Goal: Information Seeking & Learning: Find specific page/section

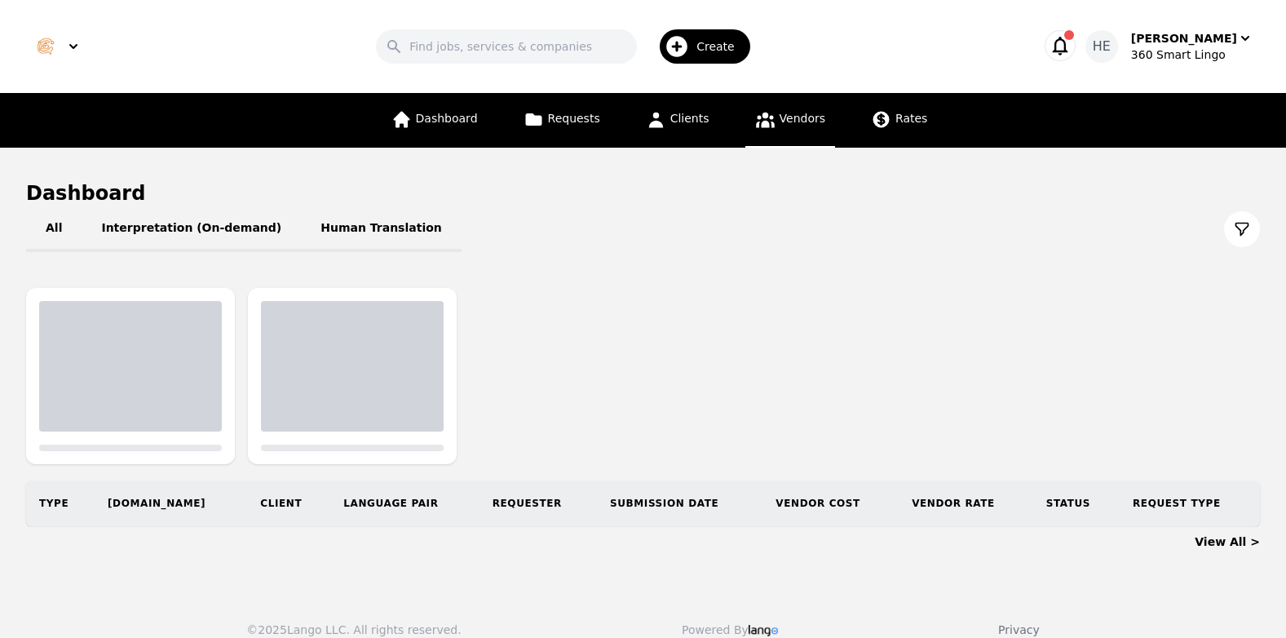
click at [792, 117] on span "Vendors" at bounding box center [802, 118] width 46 height 13
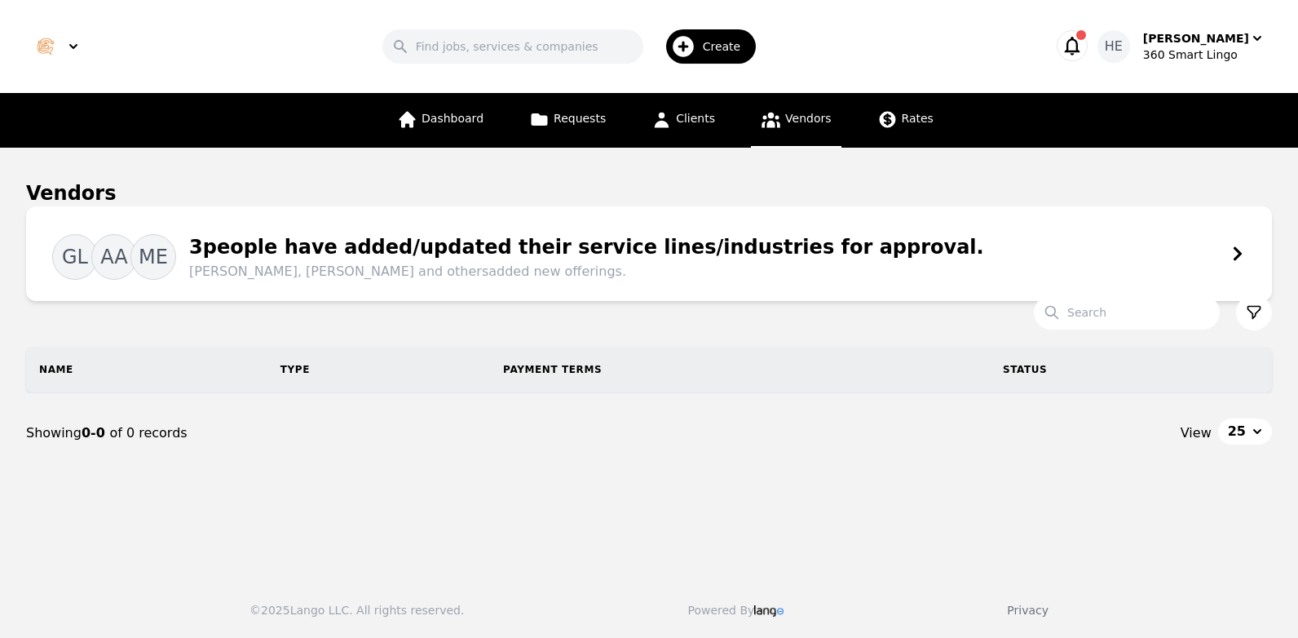
click at [1092, 204] on div "Vendors" at bounding box center [649, 193] width 1246 height 26
click at [1107, 309] on input "Search" at bounding box center [1127, 312] width 186 height 34
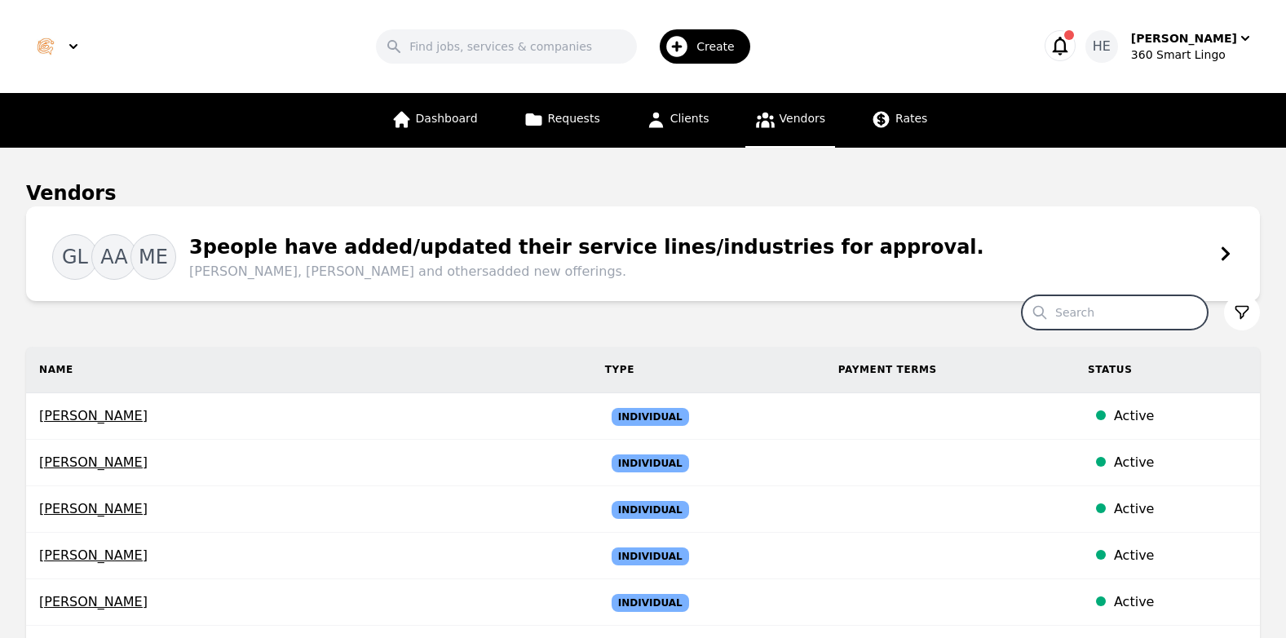
click at [1104, 305] on input "Search" at bounding box center [1115, 312] width 186 height 34
paste input "[PERSON_NAME] [PERSON_NAME]"
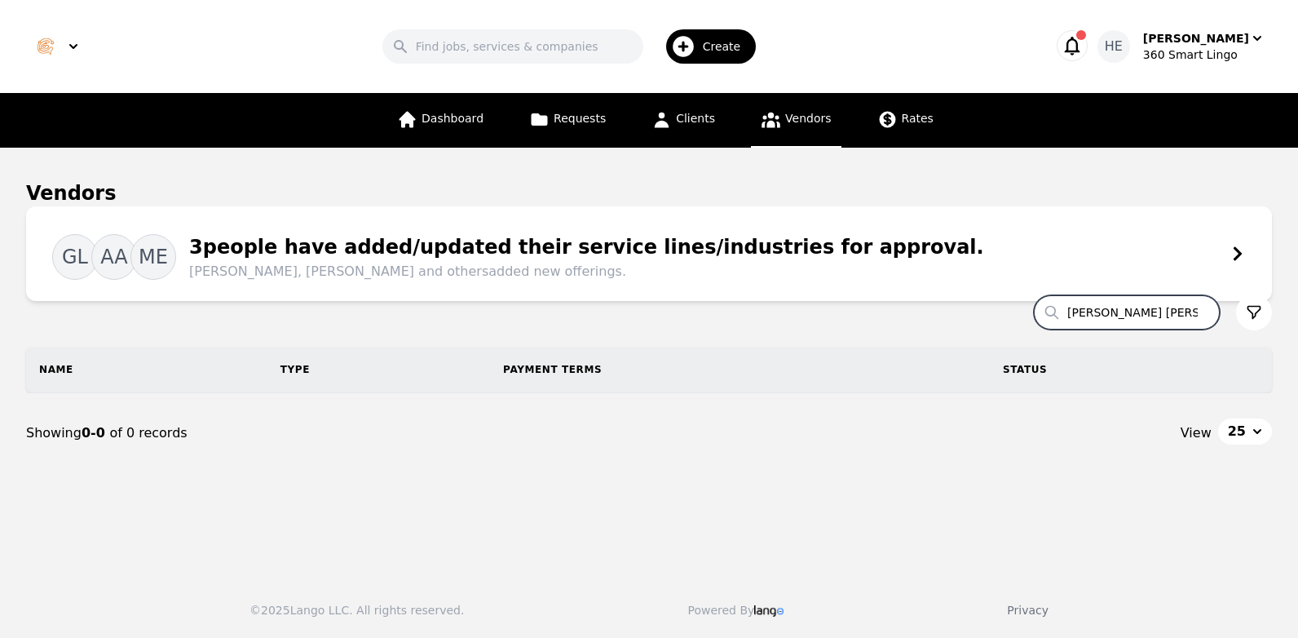
drag, startPoint x: 1154, startPoint y: 312, endPoint x: 1078, endPoint y: 308, distance: 76.7
click at [1078, 308] on input "[PERSON_NAME] [PERSON_NAME]" at bounding box center [1127, 312] width 186 height 34
paste input "[PERSON_NAME]"
drag, startPoint x: 1132, startPoint y: 317, endPoint x: 1061, endPoint y: 312, distance: 71.1
click at [1061, 312] on input "[PERSON_NAME]" at bounding box center [1127, 312] width 186 height 34
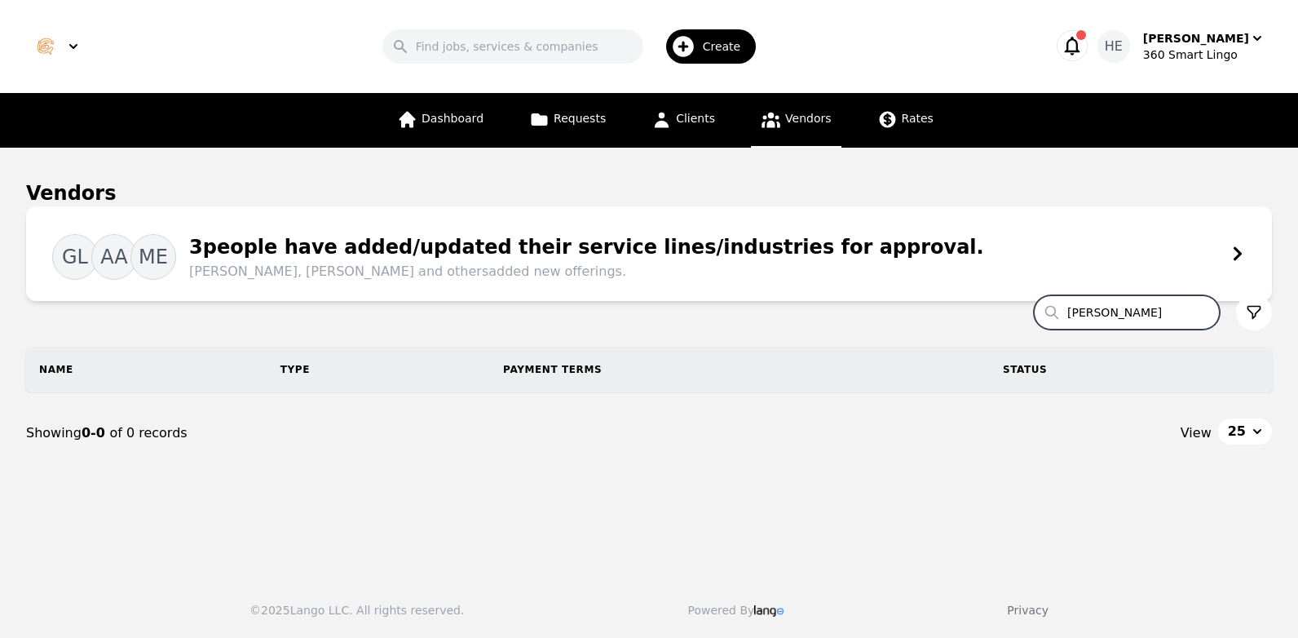
paste input "[PERSON_NAME][GEOGRAPHIC_DATA]"
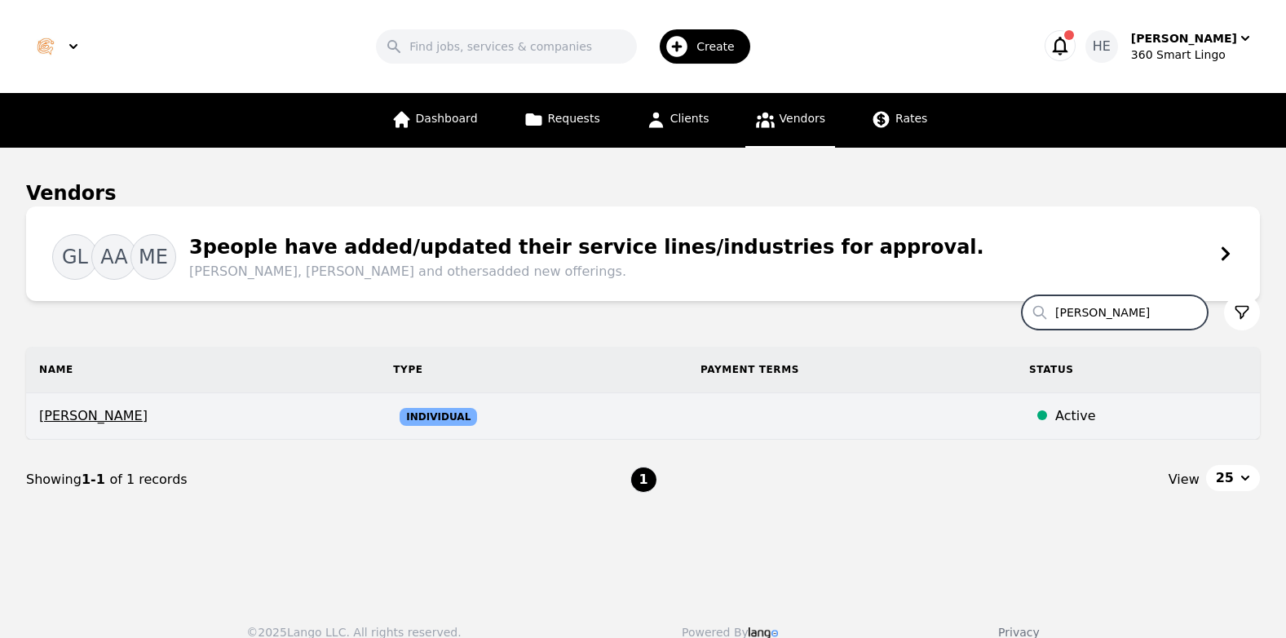
type input "[PERSON_NAME]"
click at [463, 415] on span "Individual" at bounding box center [437, 417] width 77 height 18
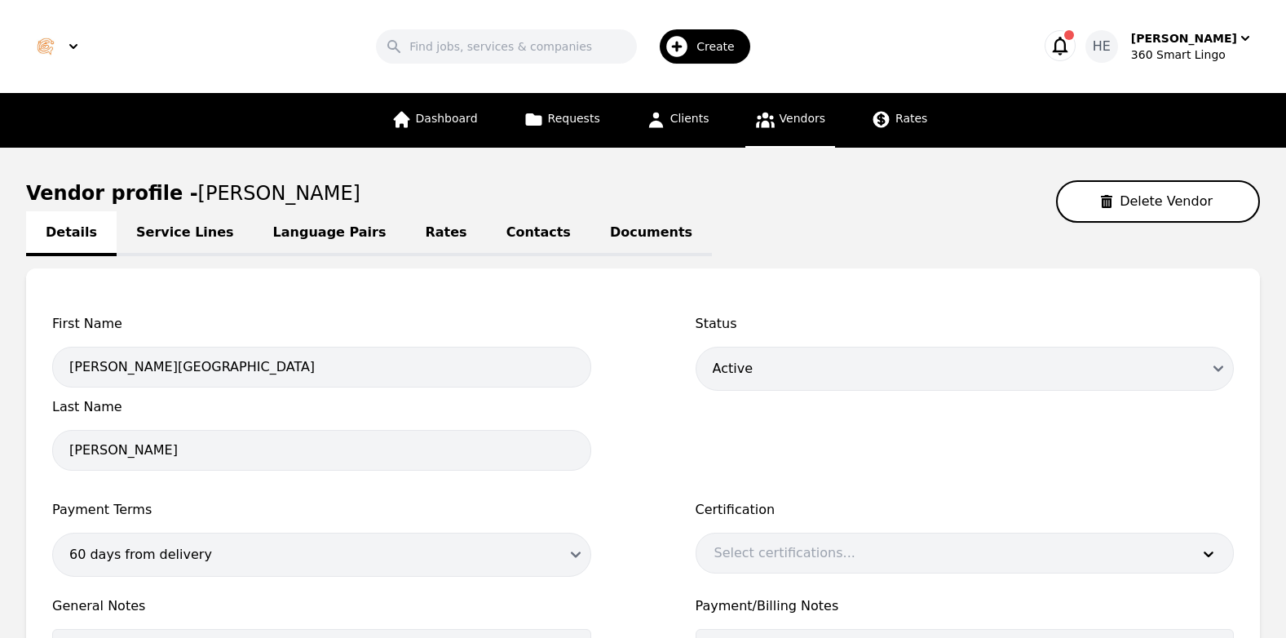
click at [182, 221] on link "Service Lines" at bounding box center [185, 233] width 137 height 45
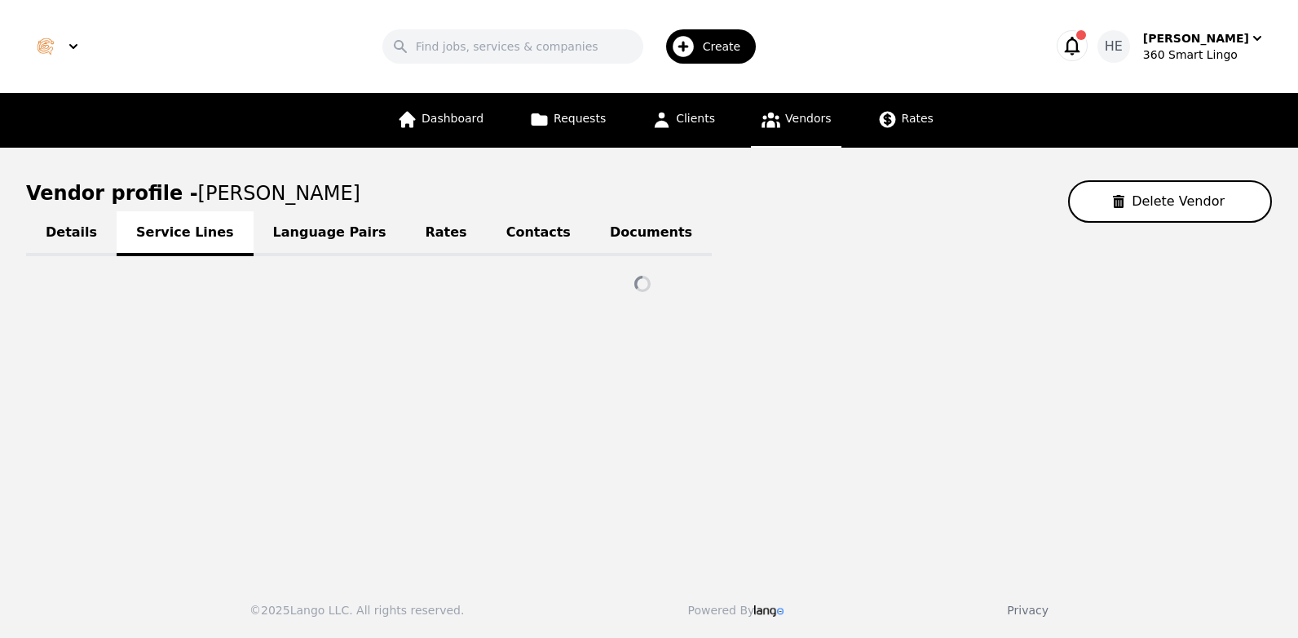
click at [289, 231] on link "Language Pairs" at bounding box center [330, 233] width 152 height 45
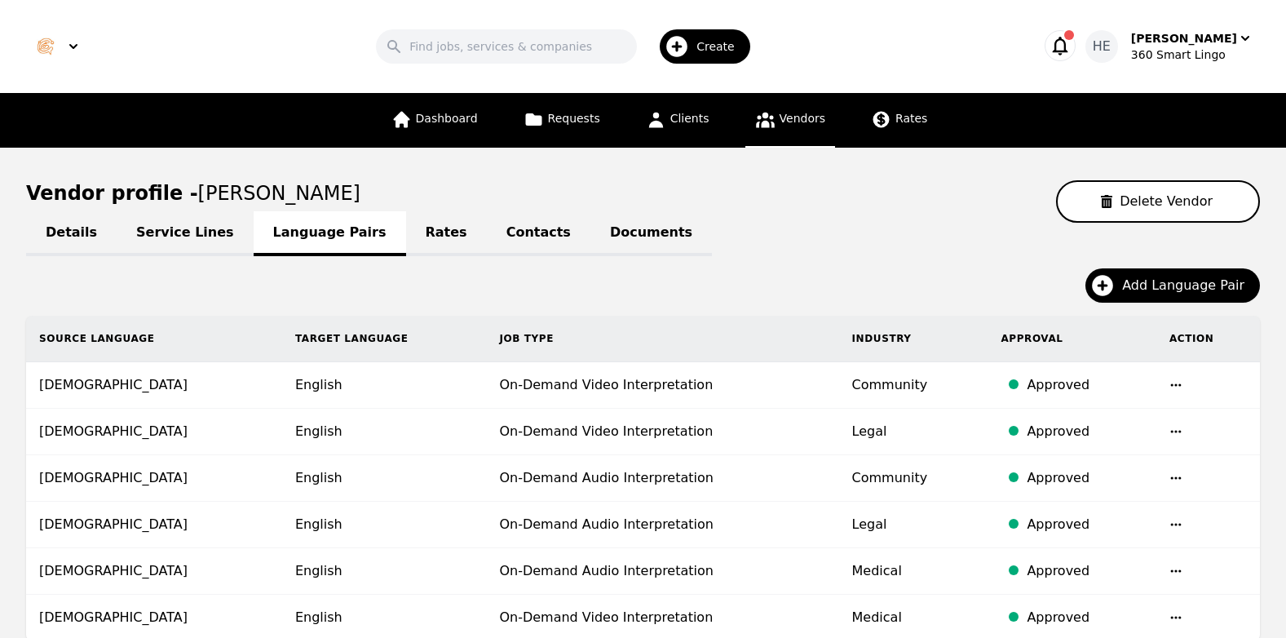
click at [789, 112] on span "Vendors" at bounding box center [802, 118] width 46 height 13
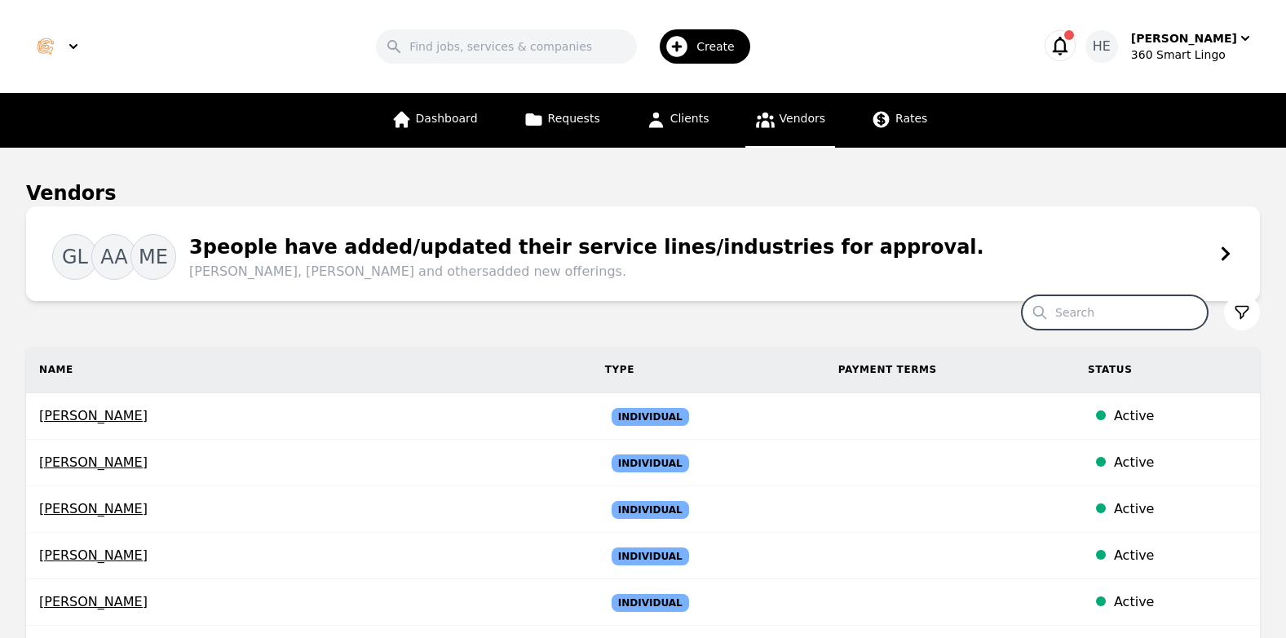
click at [1108, 311] on input "Search" at bounding box center [1115, 312] width 186 height 34
paste input "[PERSON_NAME]"
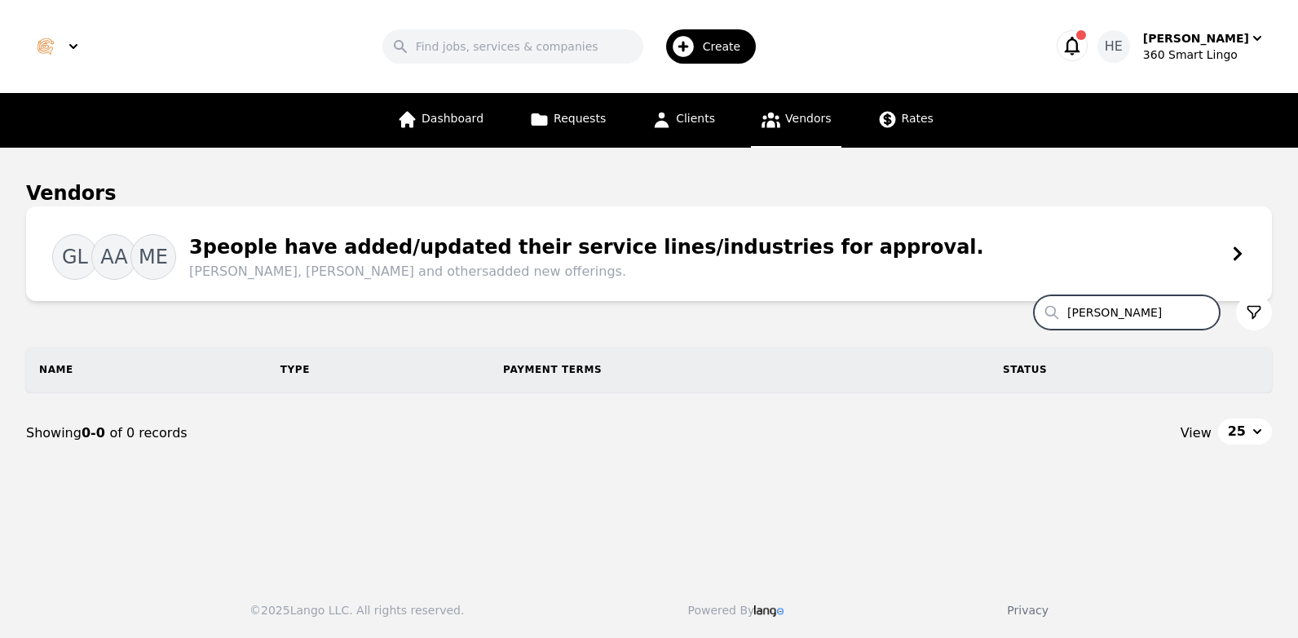
type input "[PERSON_NAME]"
click at [801, 121] on span "Vendors" at bounding box center [808, 118] width 46 height 13
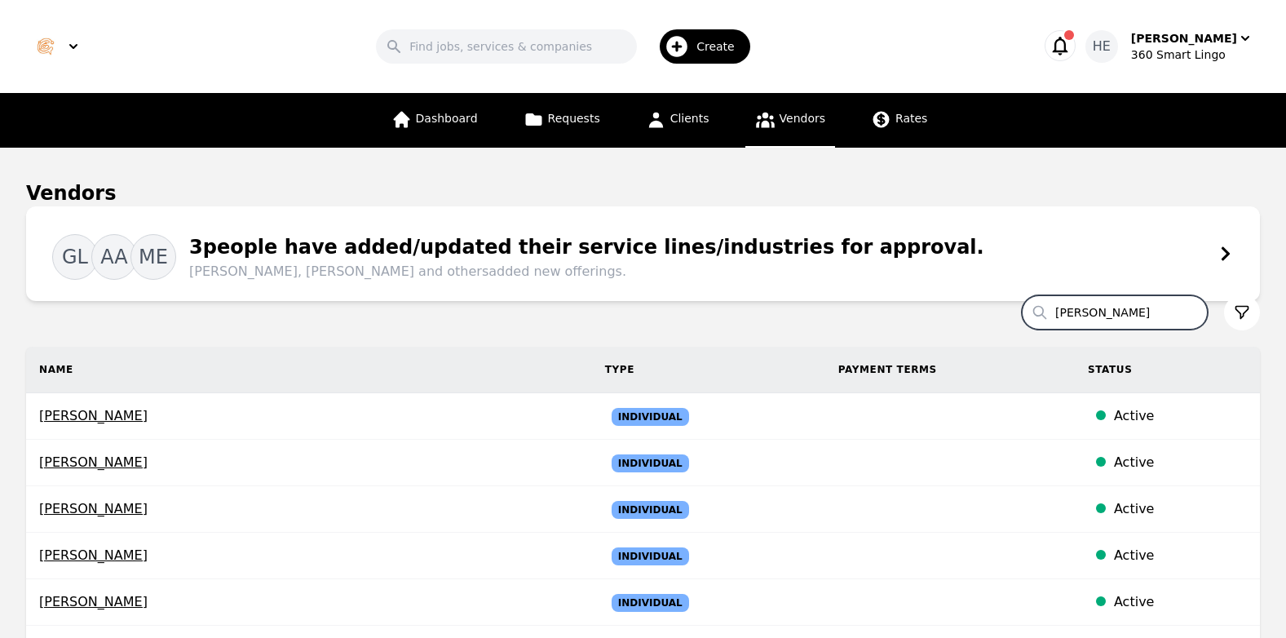
click at [1099, 315] on input "[PERSON_NAME]" at bounding box center [1115, 312] width 186 height 34
click at [1189, 312] on input "[PERSON_NAME]" at bounding box center [1115, 312] width 186 height 34
click at [1115, 308] on input "Search" at bounding box center [1115, 312] width 186 height 34
paste input "[PERSON_NAME]"
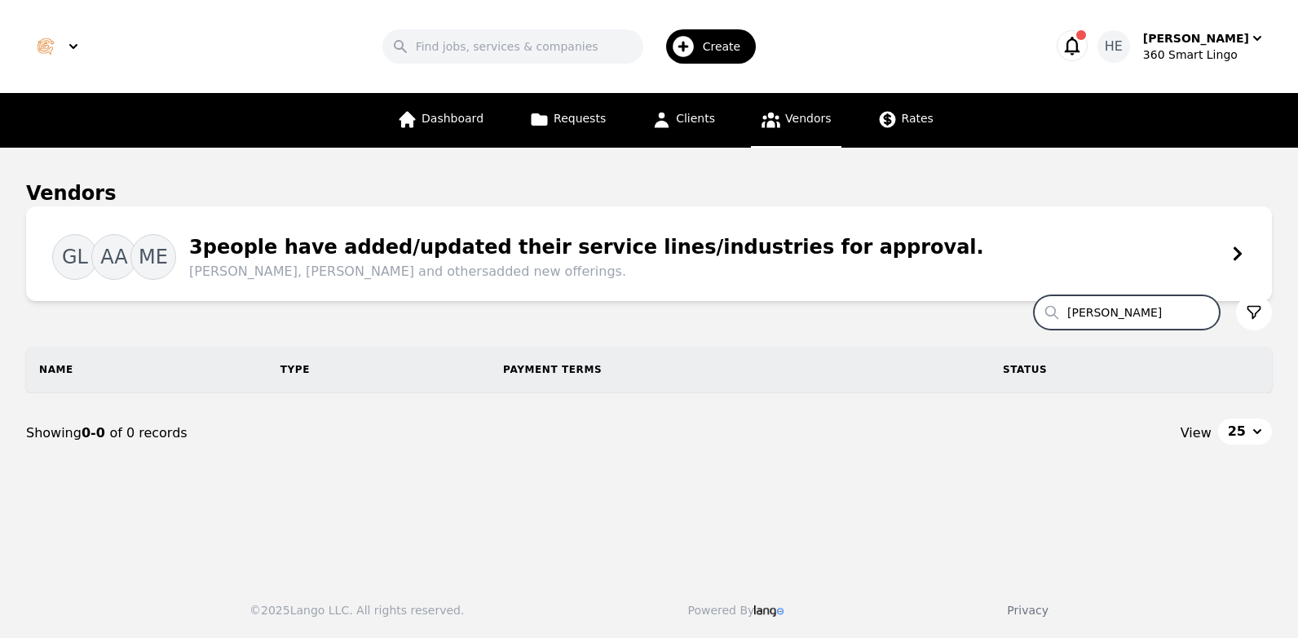
drag, startPoint x: 1158, startPoint y: 314, endPoint x: 1071, endPoint y: 316, distance: 86.5
click at [1071, 316] on input "[PERSON_NAME]" at bounding box center [1127, 312] width 186 height 34
paste input "[PERSON_NAME]"
type input "[PERSON_NAME]"
click at [313, 260] on div "3 people have added/updated their service lines/industries for approval. [PERSO…" at bounding box center [580, 256] width 808 height 49
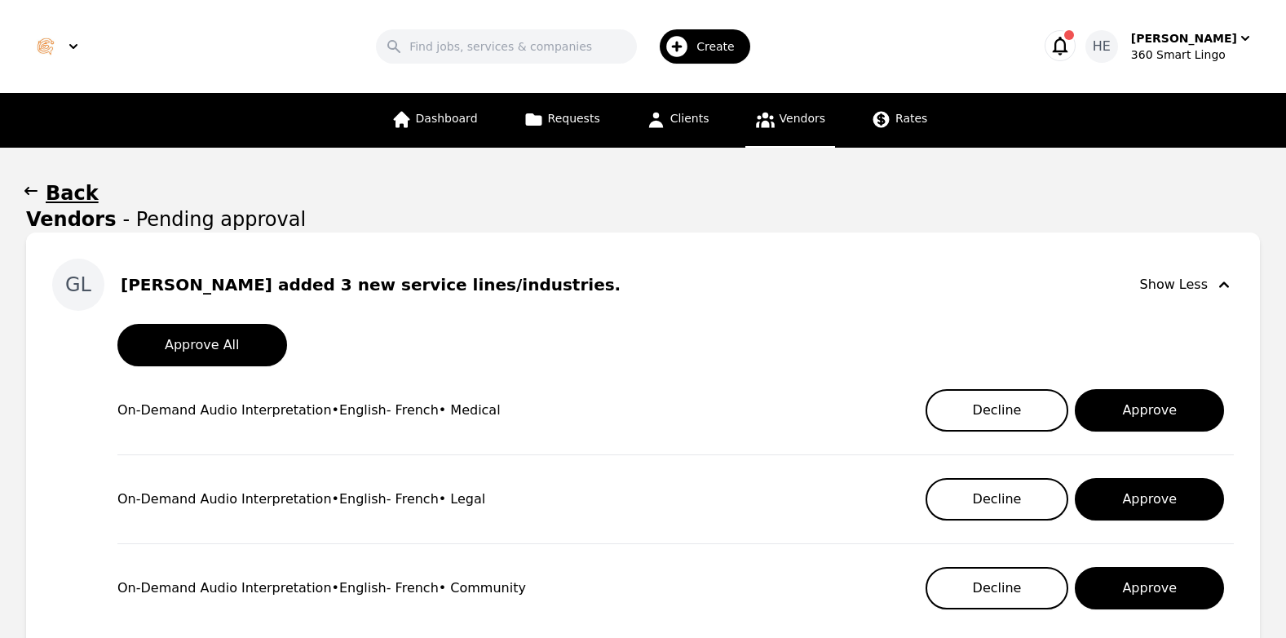
click at [1071, 48] on icon "button" at bounding box center [1059, 45] width 23 height 23
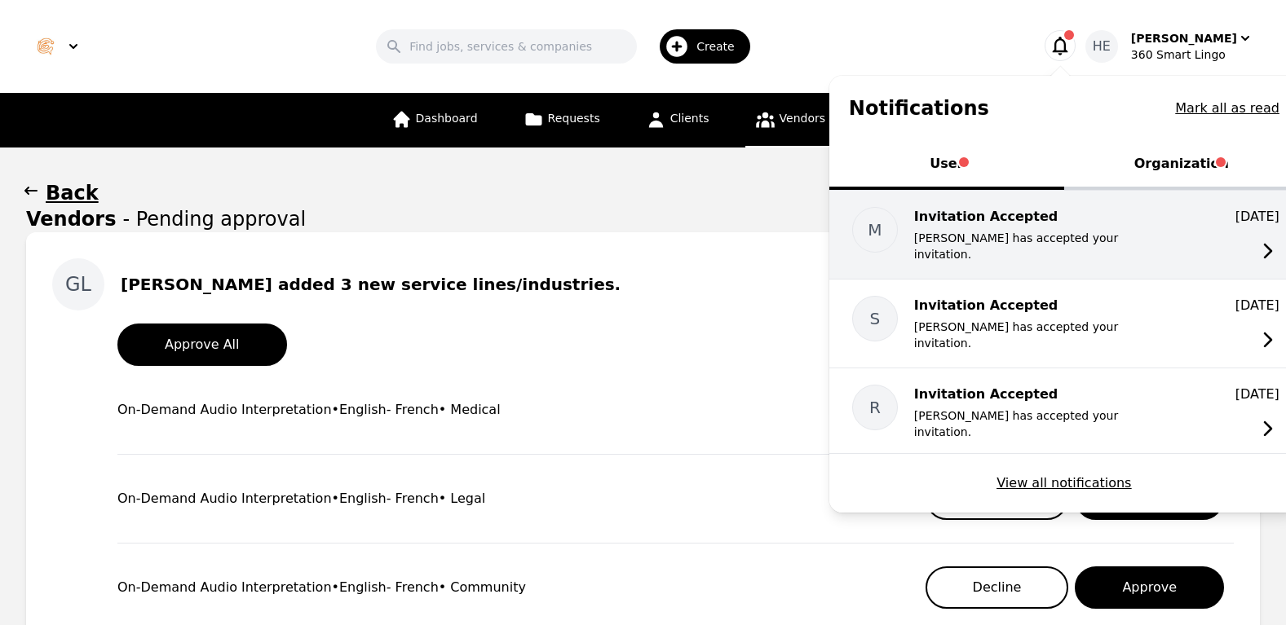
click at [1276, 258] on icon at bounding box center [1267, 251] width 23 height 23
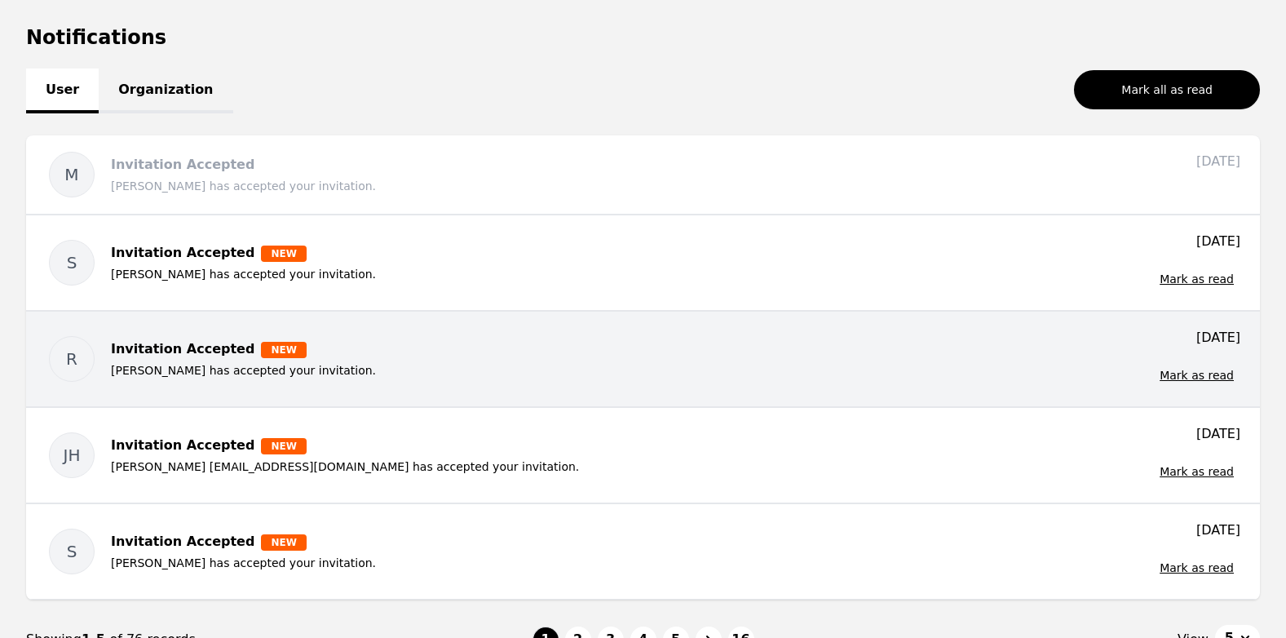
scroll to position [163, 0]
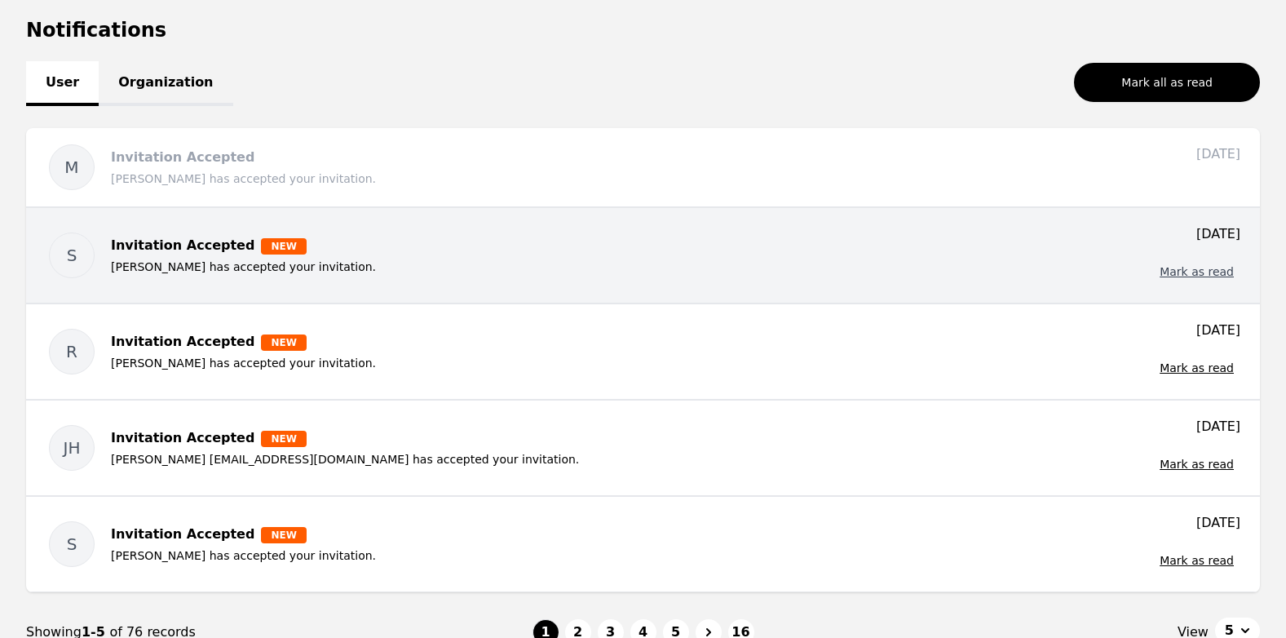
click at [1198, 270] on button "Mark as read" at bounding box center [1196, 271] width 87 height 29
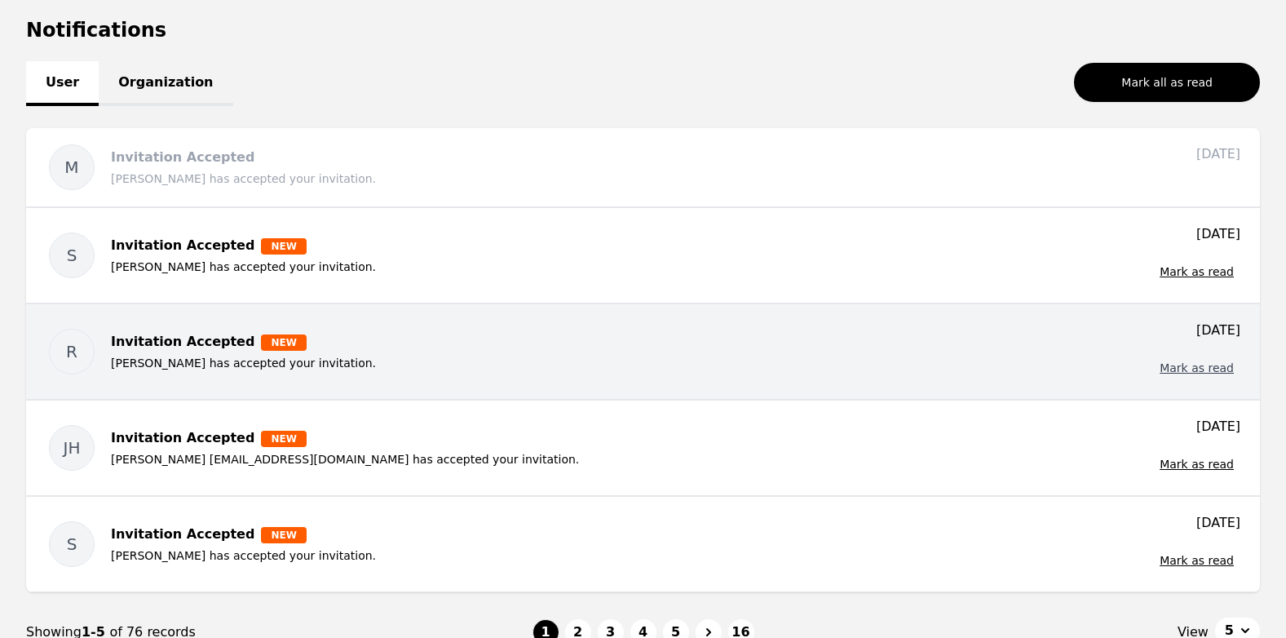
click at [1203, 367] on button "Mark as read" at bounding box center [1196, 367] width 87 height 29
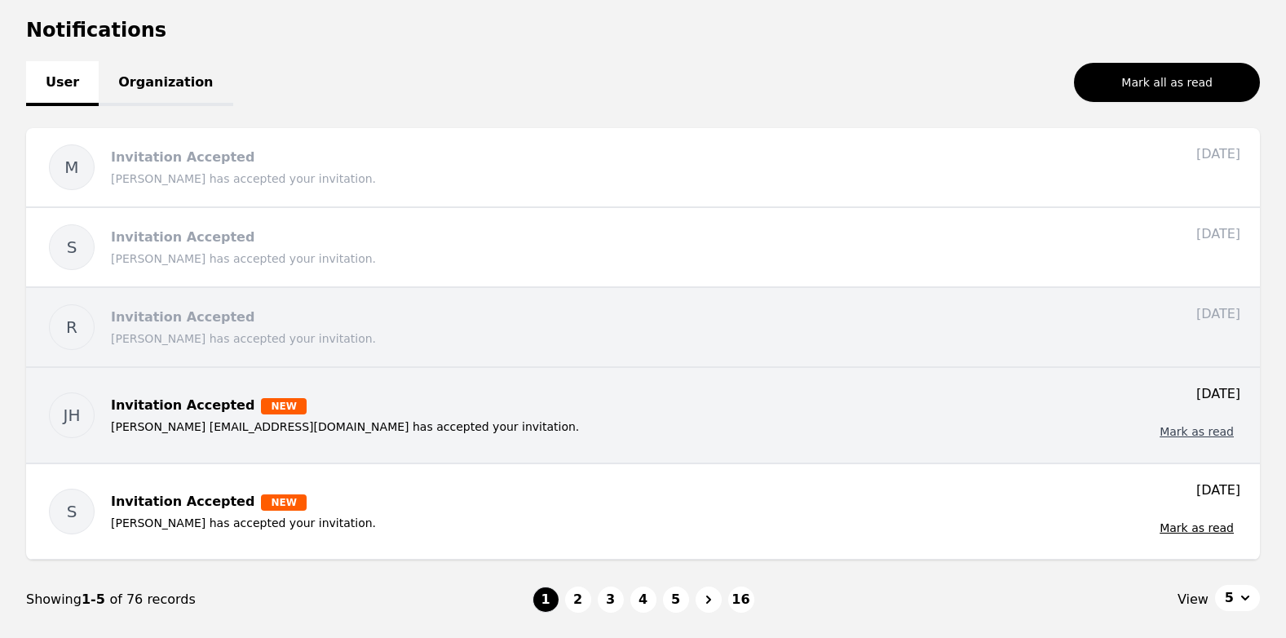
click at [1198, 435] on button "Mark as read" at bounding box center [1196, 431] width 87 height 29
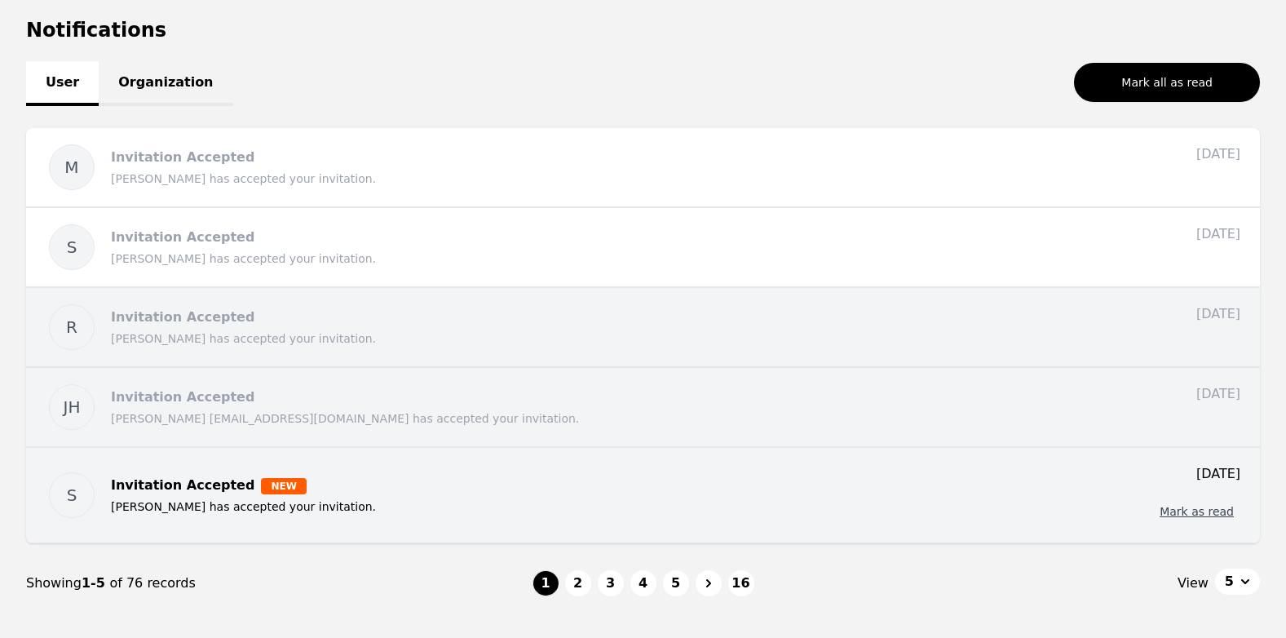
click at [1195, 512] on button "Mark as read" at bounding box center [1196, 511] width 87 height 29
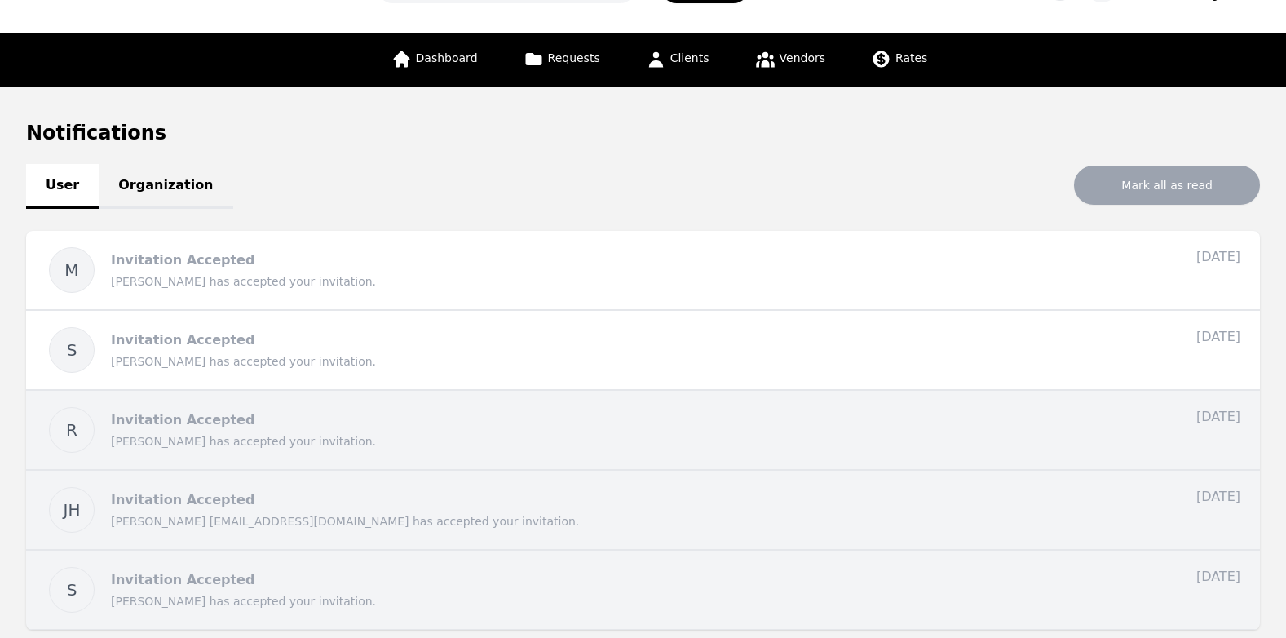
scroll to position [0, 0]
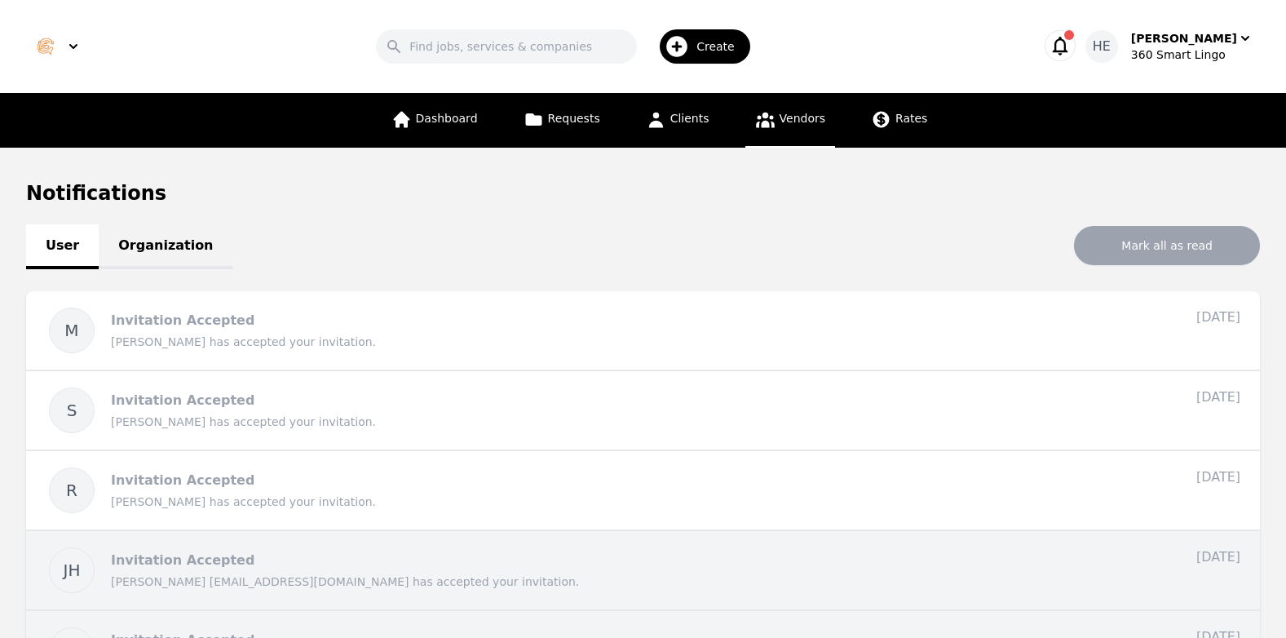
click at [790, 122] on span "Vendors" at bounding box center [802, 118] width 46 height 13
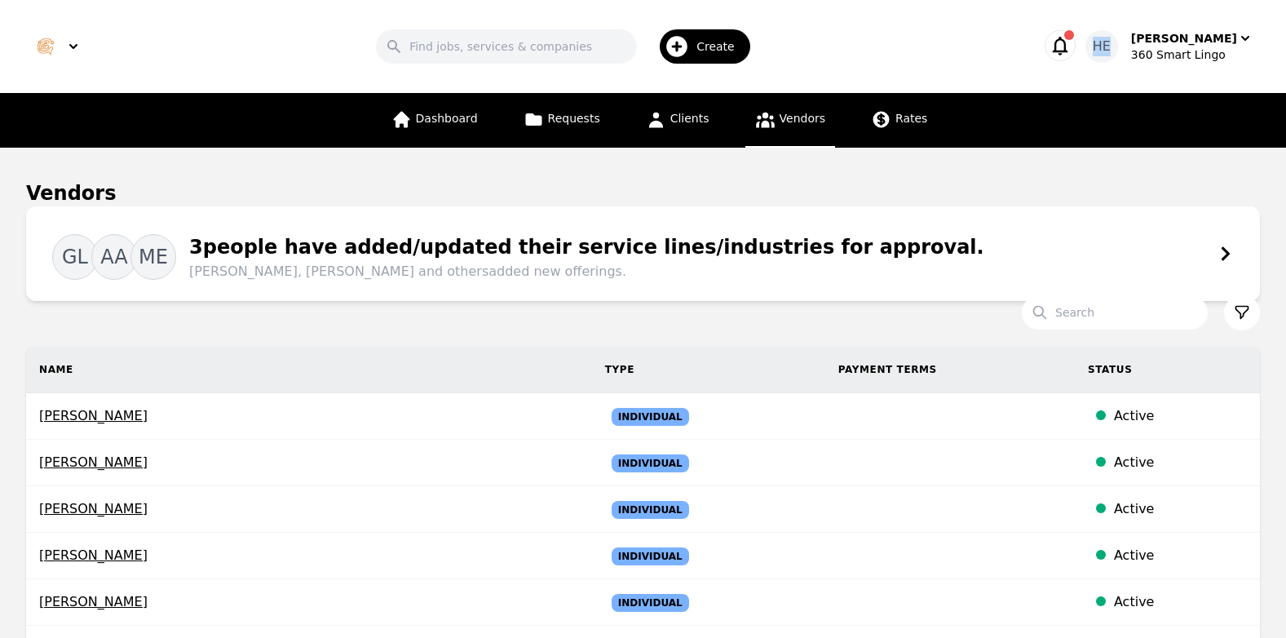
drag, startPoint x: 1117, startPoint y: 13, endPoint x: 935, endPoint y: -60, distance: 196.1
click at [935, 0] on html "Search Create HE Hala Elnokrashy 360 Smart Lingo Dashboard Requests Clients Ven…" at bounding box center [643, 319] width 1286 height 638
